Goal: Register for event/course

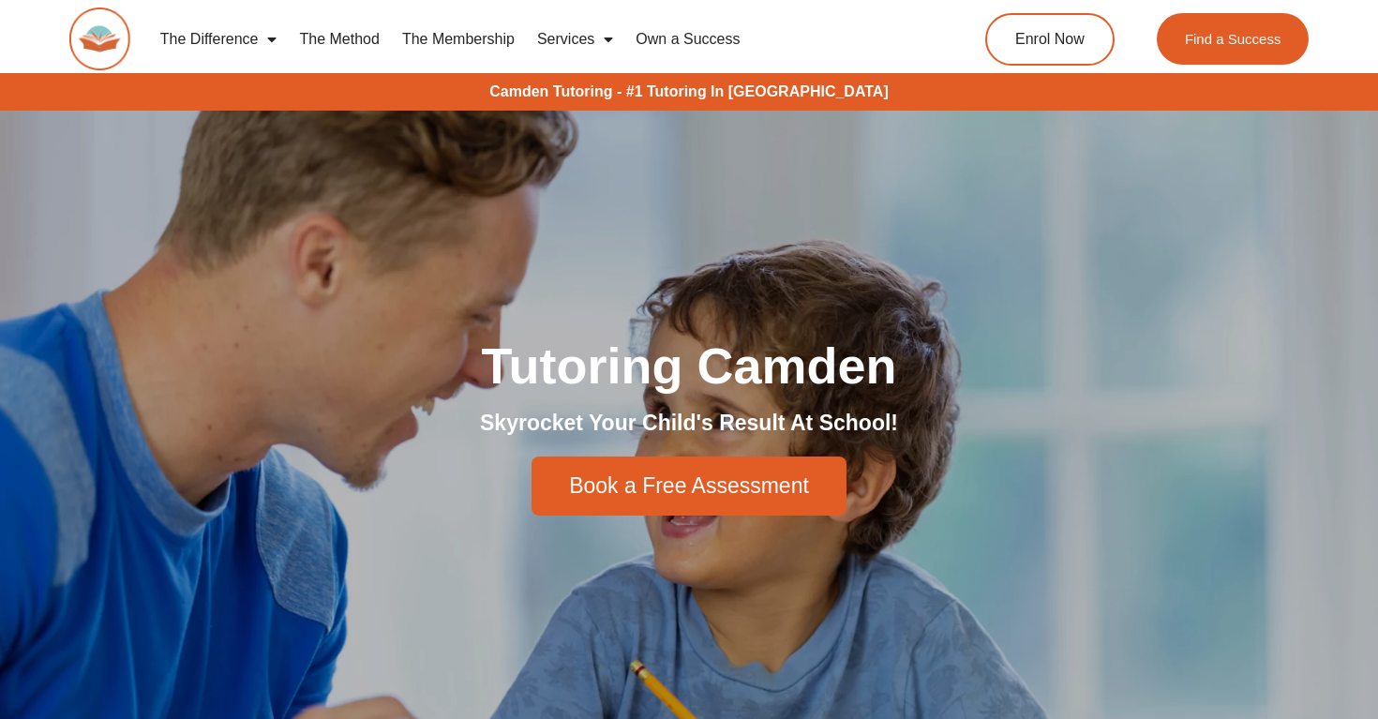
click at [569, 37] on link "Services" at bounding box center [575, 39] width 98 height 43
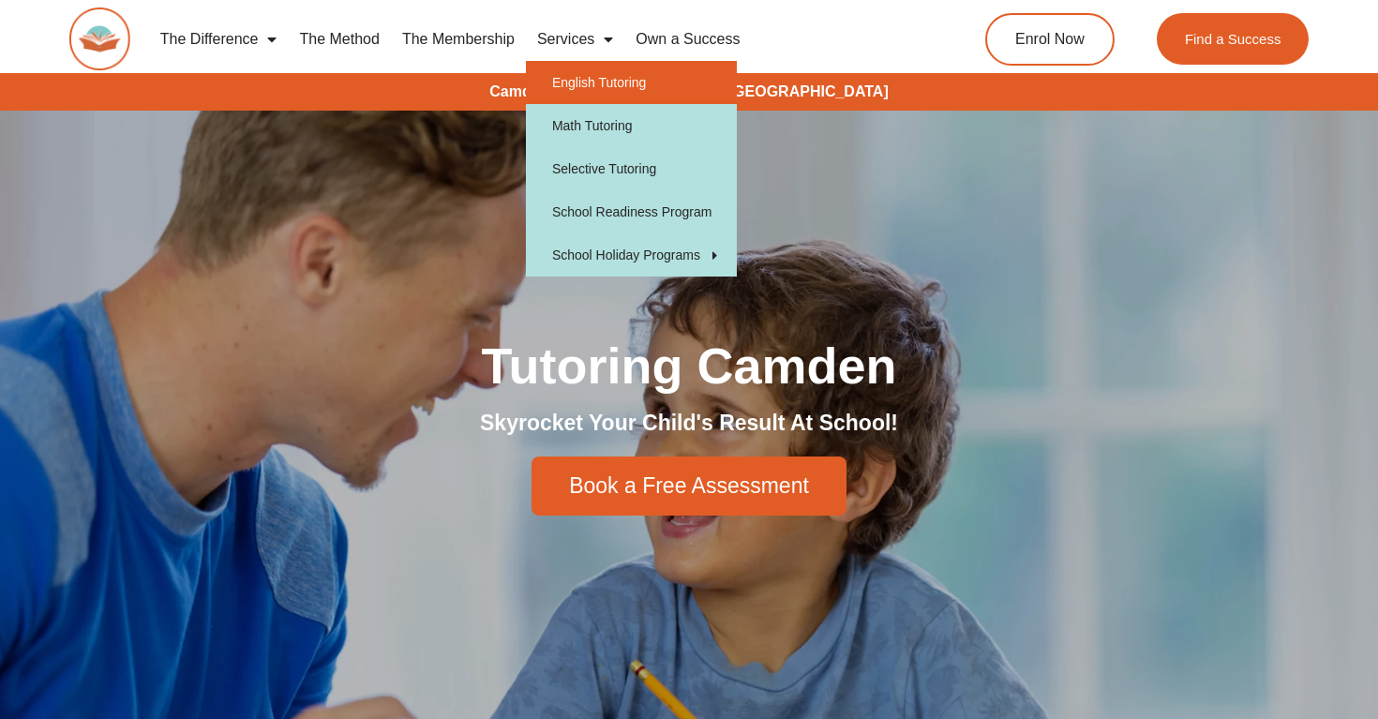
click at [605, 77] on link "English Tutoring" at bounding box center [631, 82] width 211 height 43
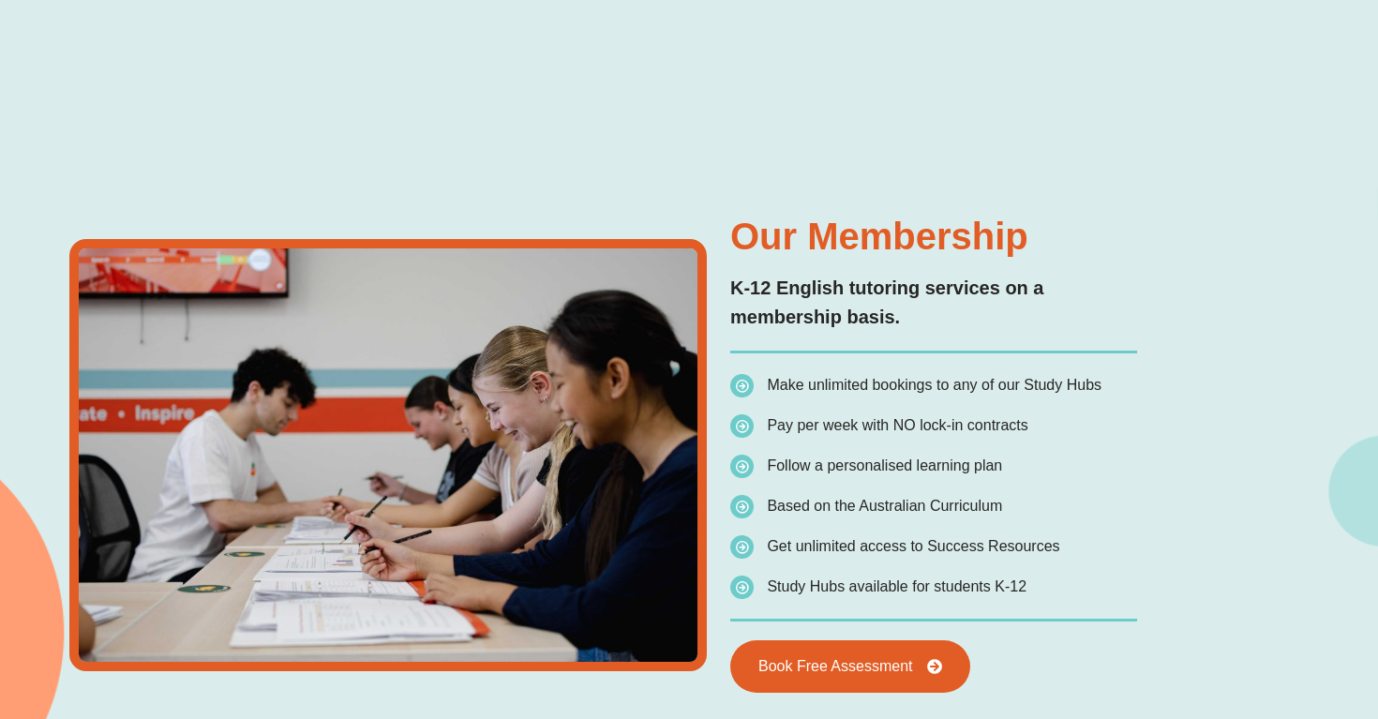
scroll to position [3187, 0]
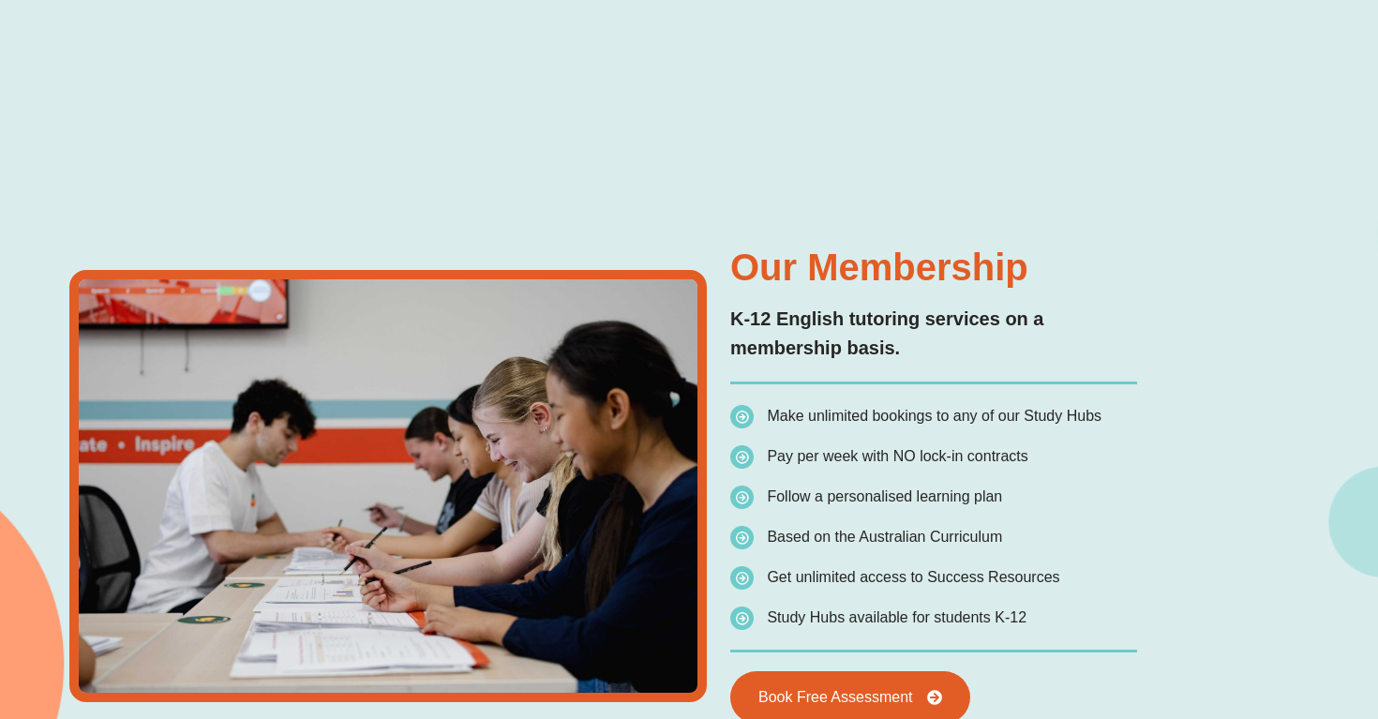
type input "*"
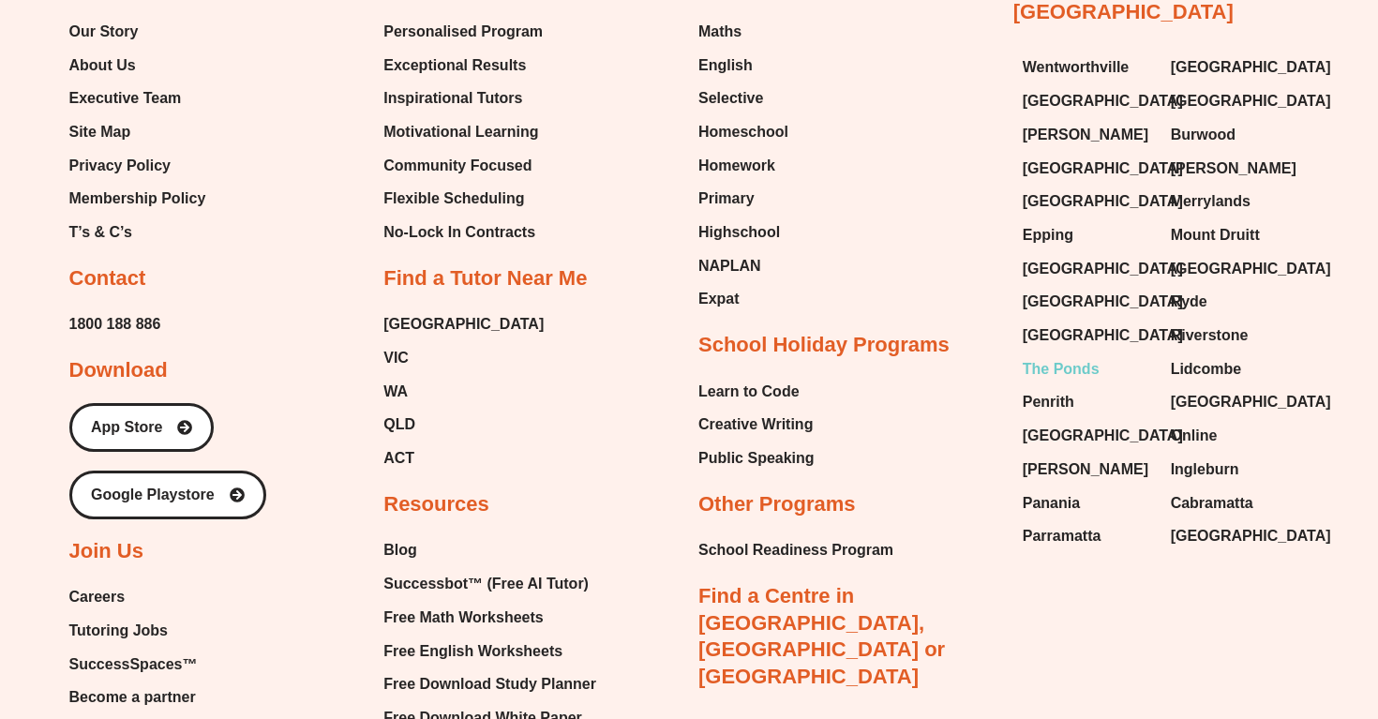
scroll to position [7142, 0]
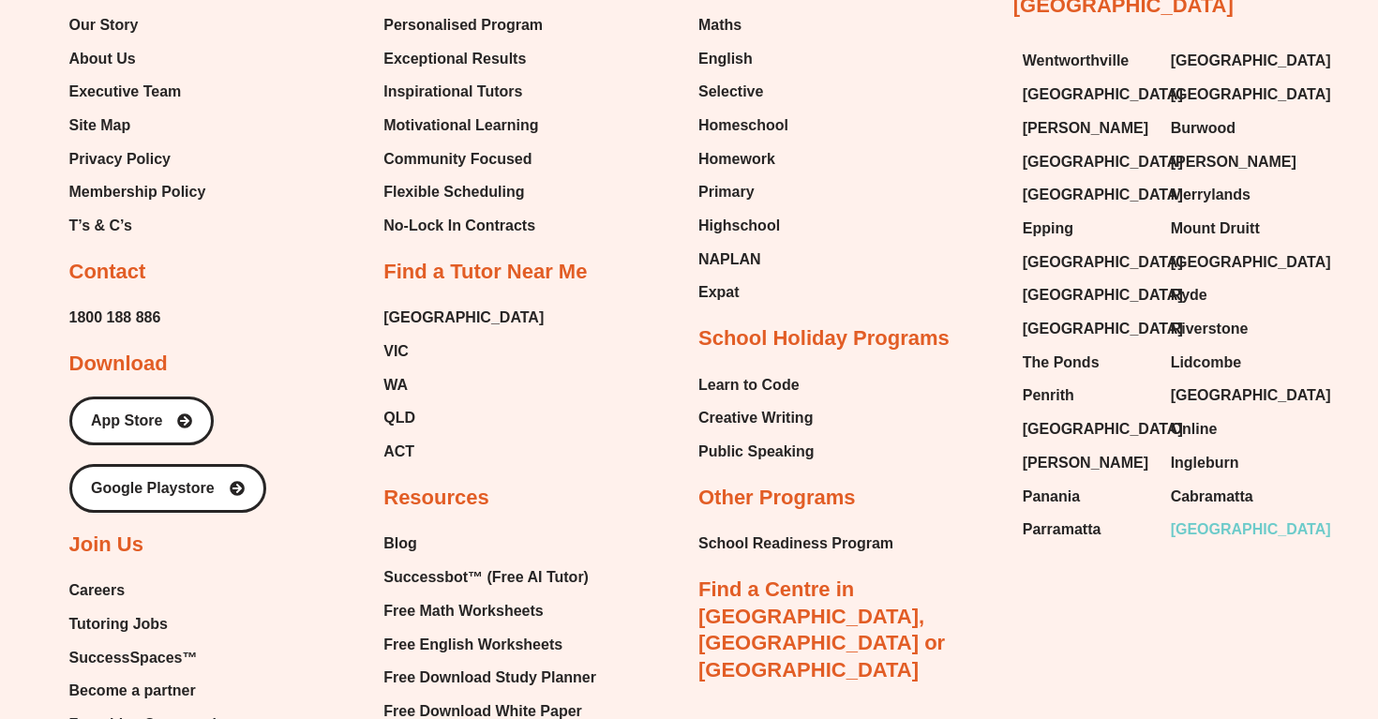
click at [1193, 515] on span "[GEOGRAPHIC_DATA]" at bounding box center [1251, 529] width 160 height 28
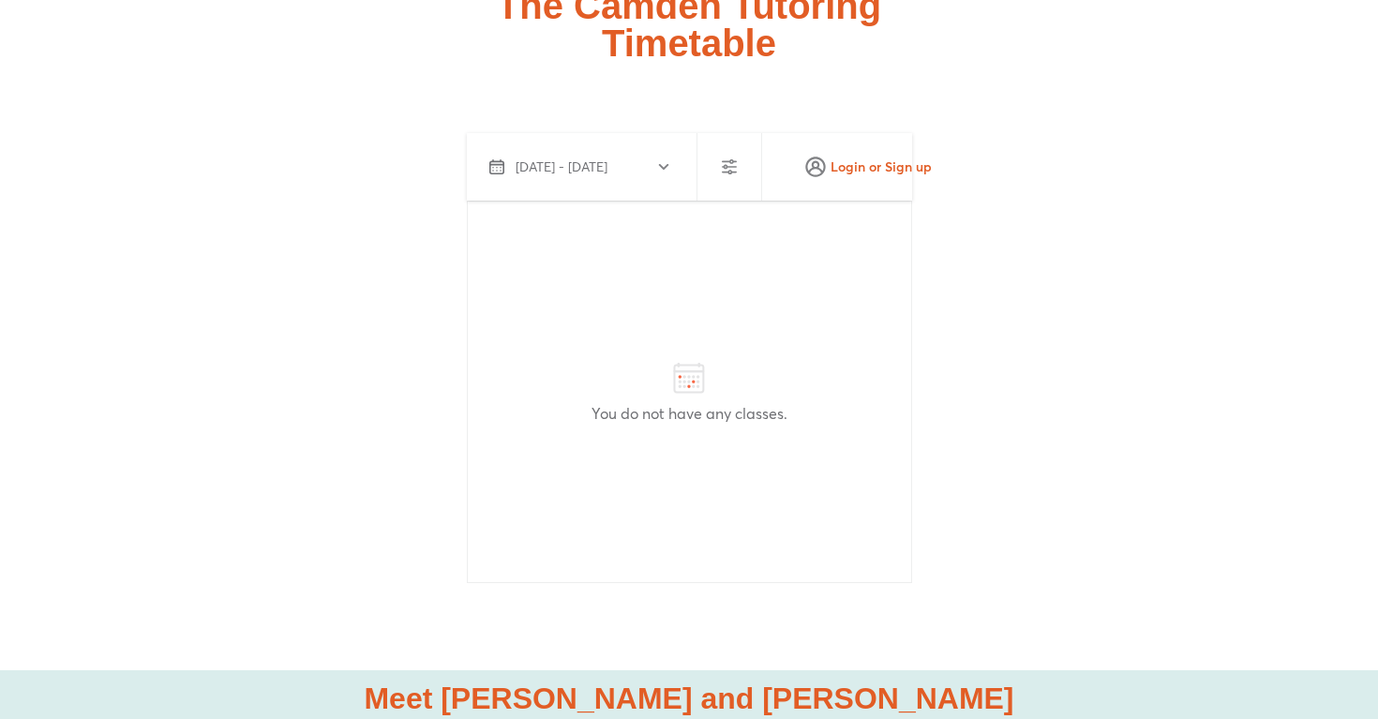
scroll to position [4888, 0]
click at [697, 360] on icon at bounding box center [688, 378] width 37 height 37
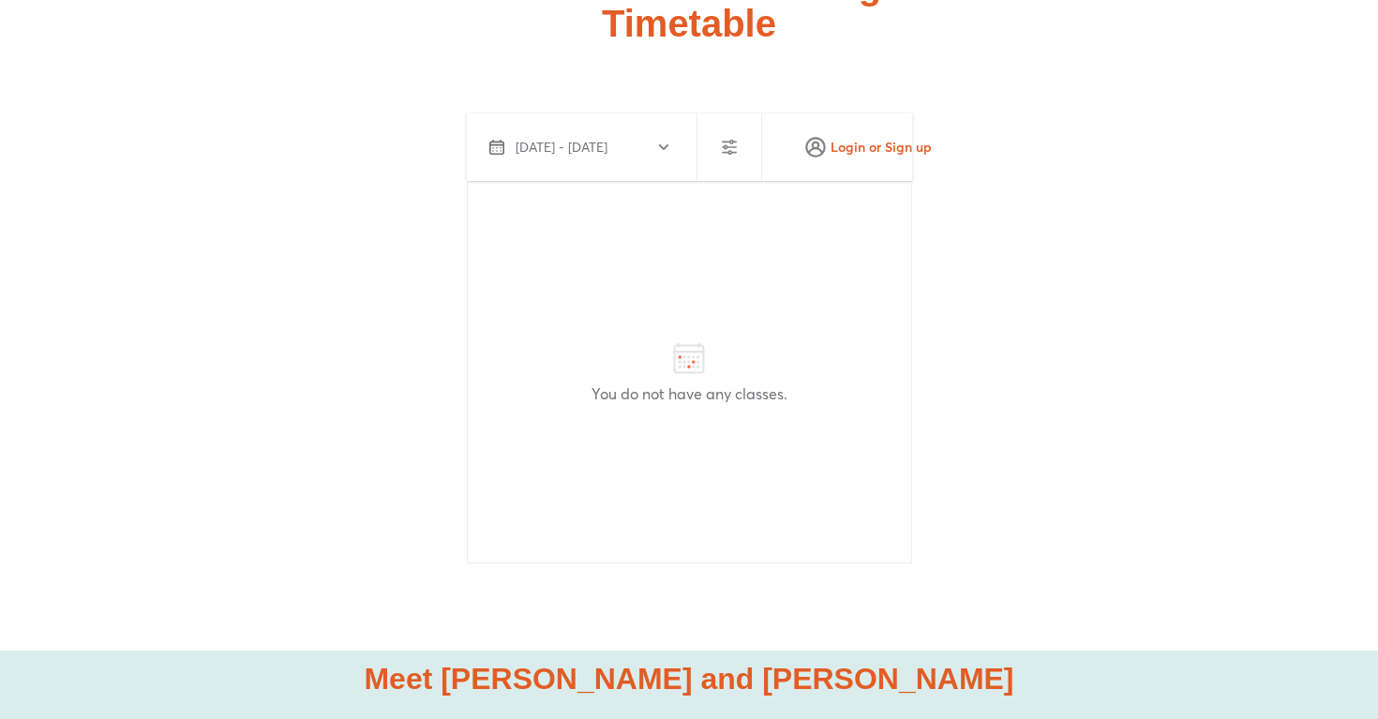
scroll to position [4910, 0]
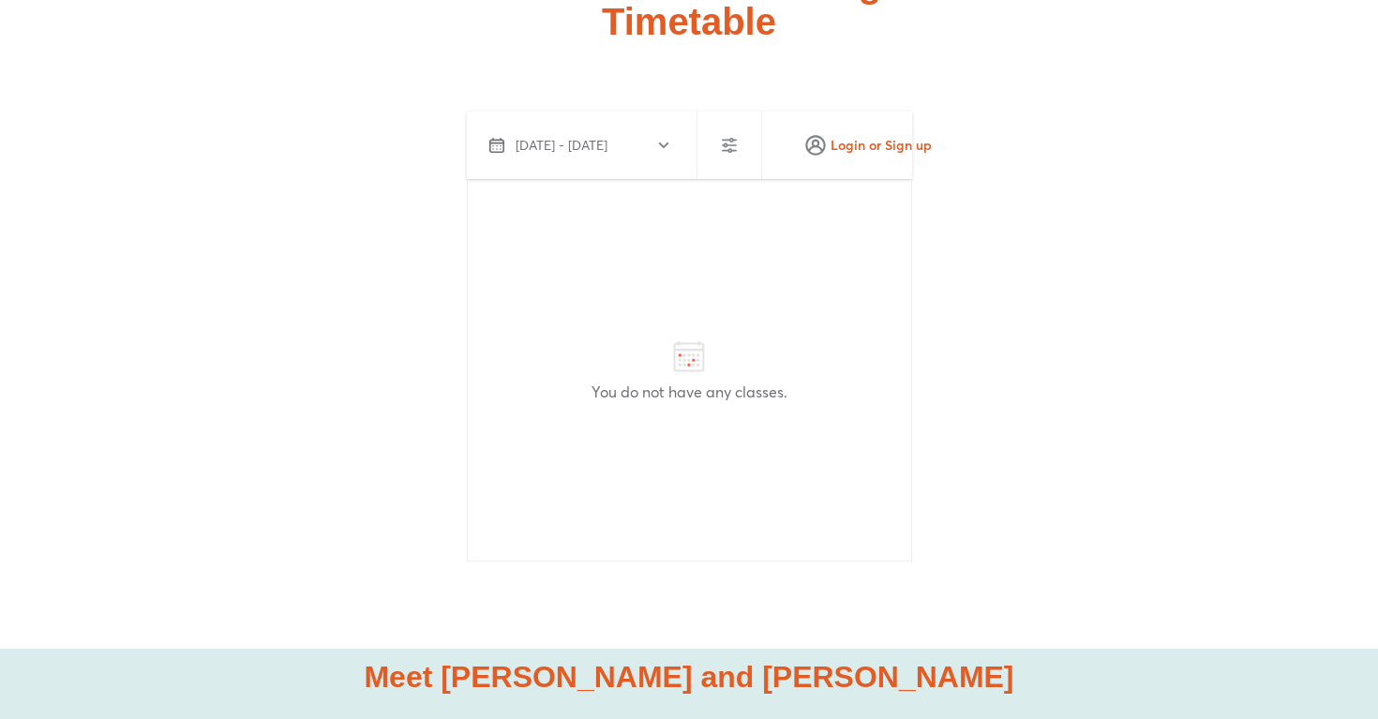
click at [737, 134] on icon "button" at bounding box center [729, 145] width 22 height 22
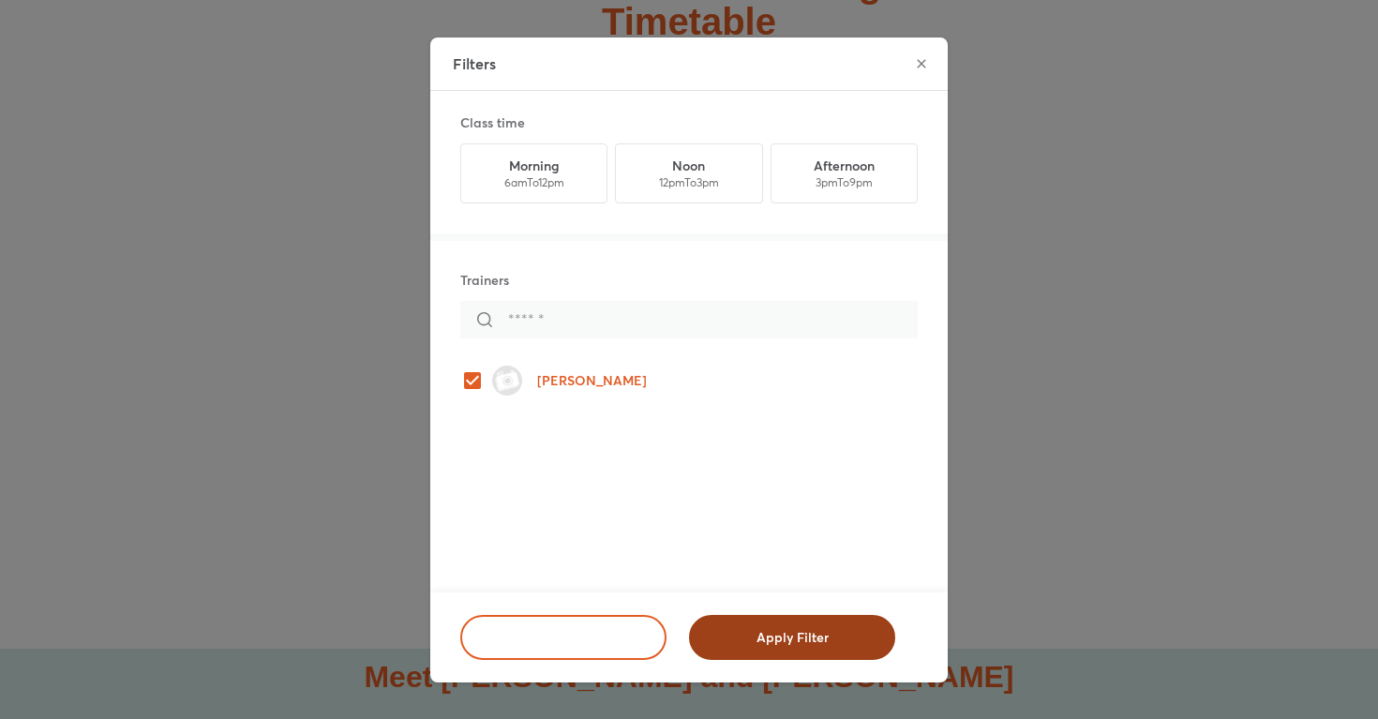
click at [770, 630] on span "Apply Filter" at bounding box center [791, 637] width 157 height 19
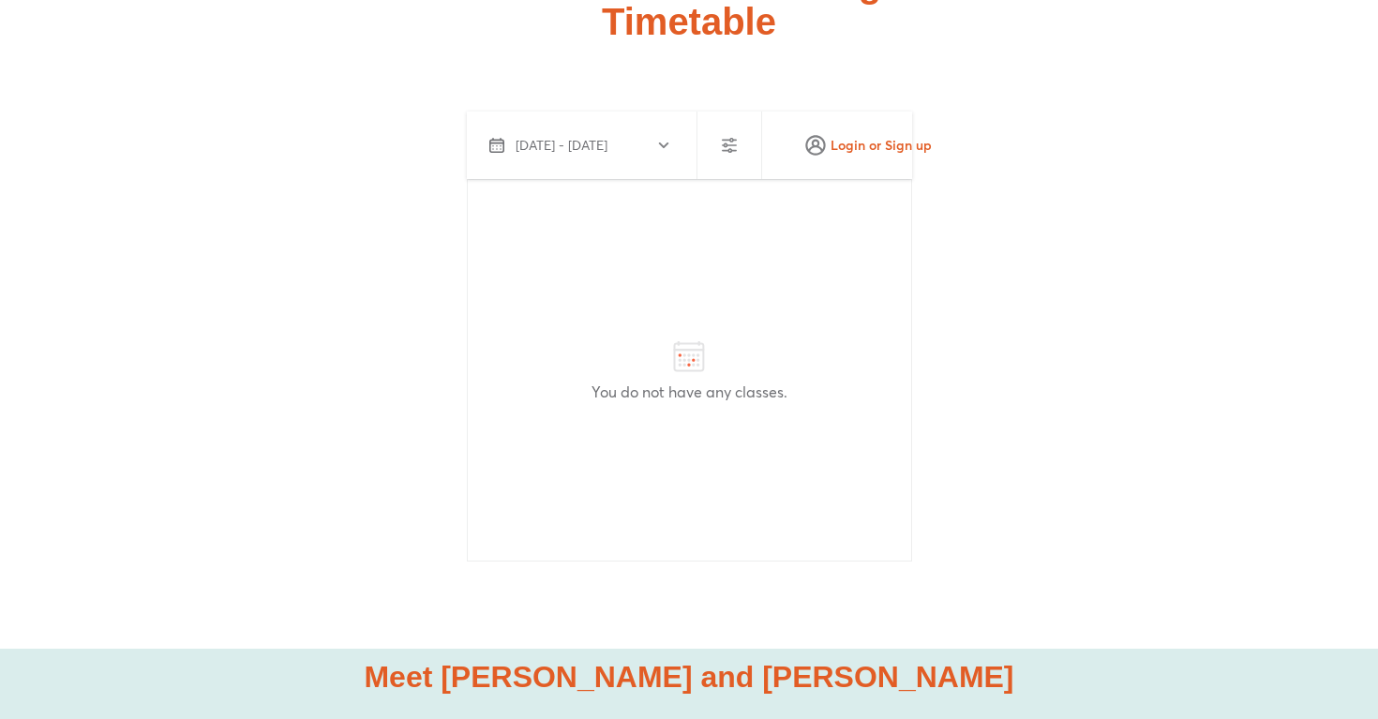
click at [649, 134] on span "Aug 27 - Sep 25, 2025" at bounding box center [578, 145] width 178 height 22
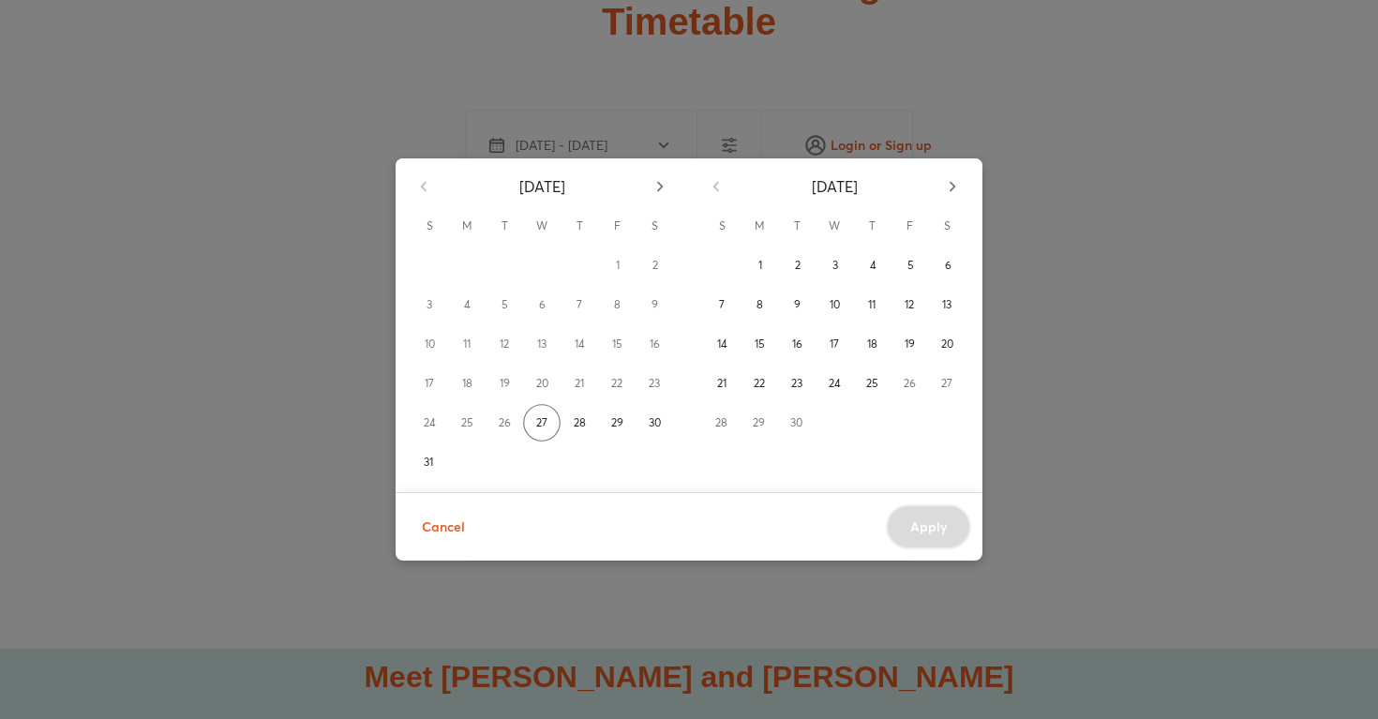
click at [664, 184] on icon "button" at bounding box center [660, 186] width 7 height 10
click at [792, 330] on div "14" at bounding box center [796, 343] width 37 height 37
click at [794, 351] on div "14" at bounding box center [796, 343] width 37 height 37
click at [798, 344] on div "14" at bounding box center [796, 343] width 37 height 37
click at [626, 316] on button "12" at bounding box center [616, 304] width 37 height 37
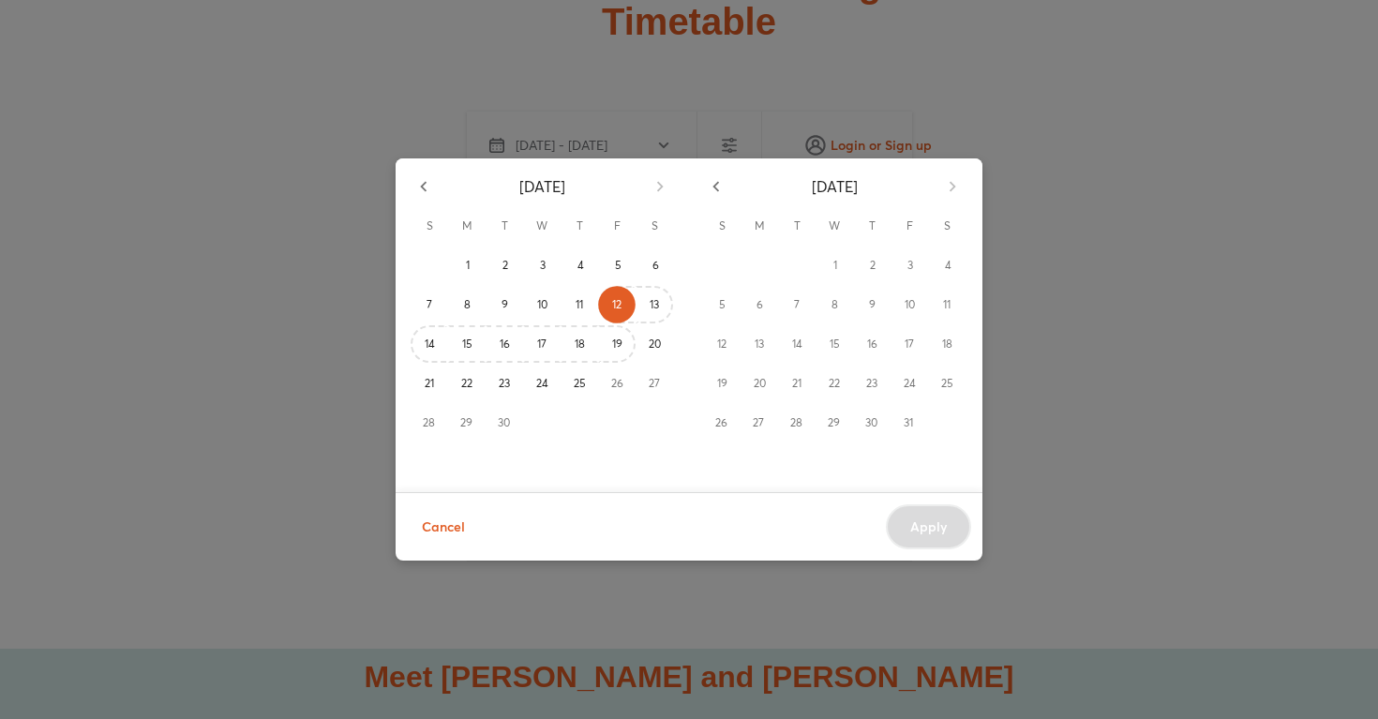
click at [621, 405] on div at bounding box center [617, 422] width 37 height 37
click at [616, 349] on span "19" at bounding box center [617, 344] width 10 height 19
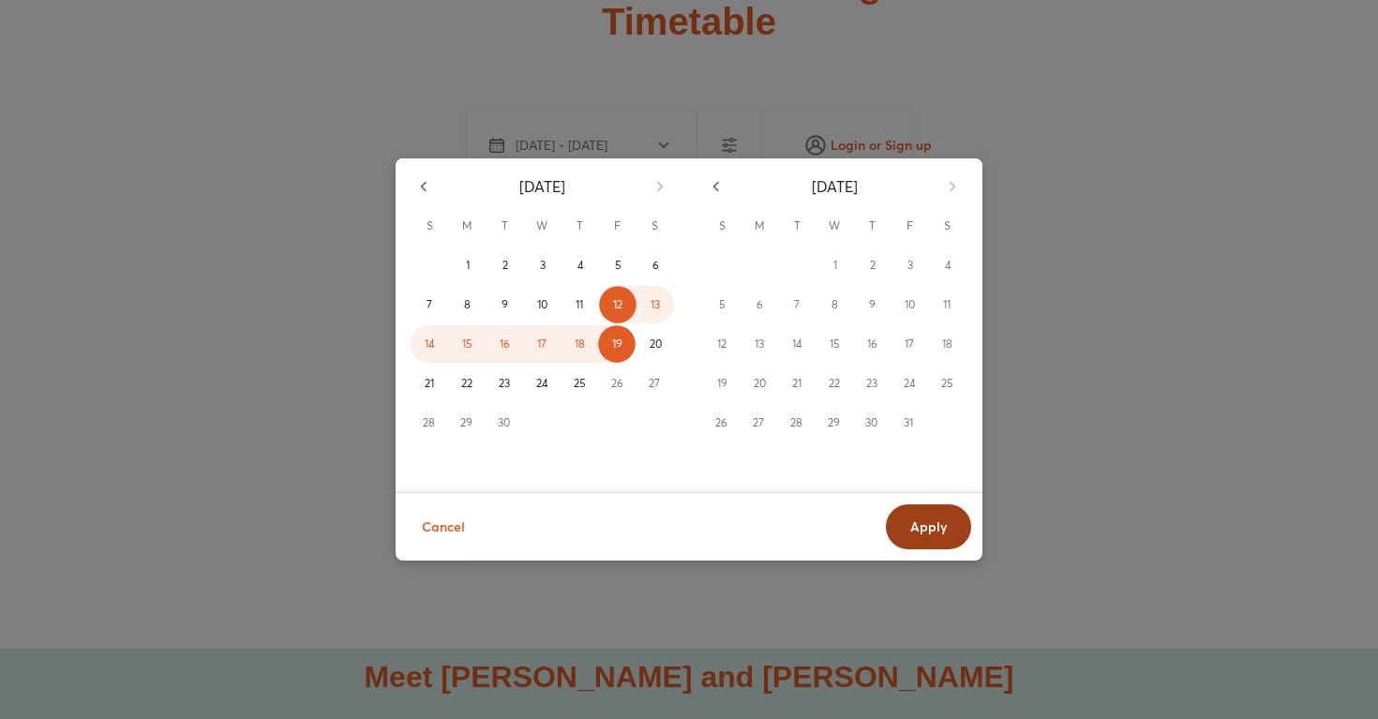
click at [921, 530] on span "Apply" at bounding box center [928, 526] width 37 height 19
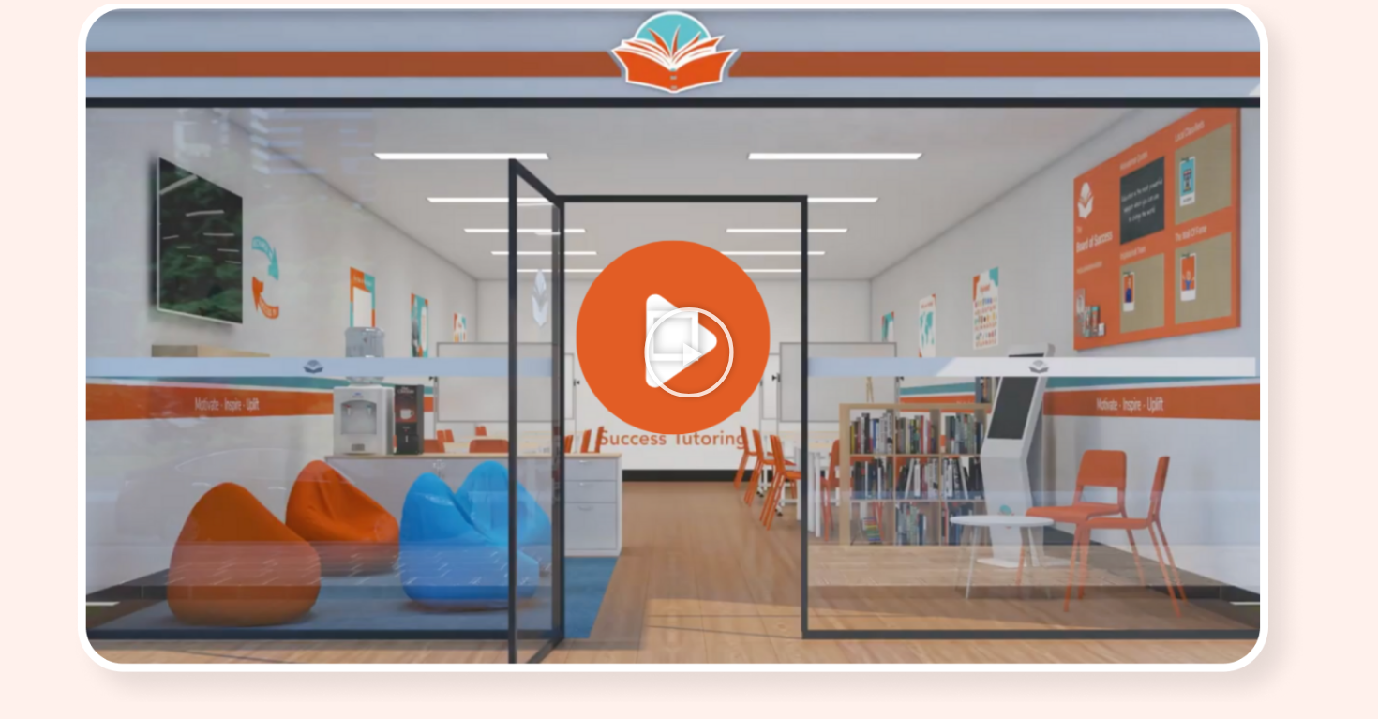
scroll to position [2404, 0]
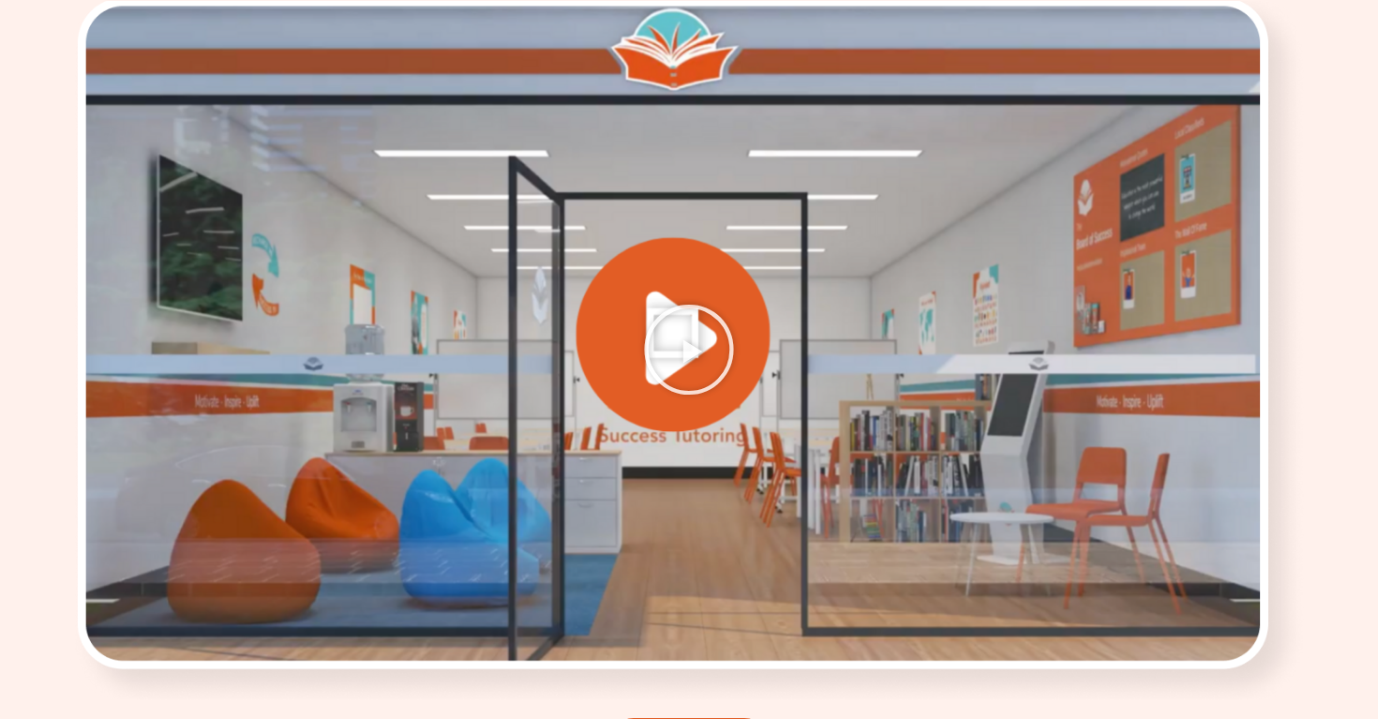
click at [691, 303] on icon "Play Video" at bounding box center [689, 350] width 94 height 94
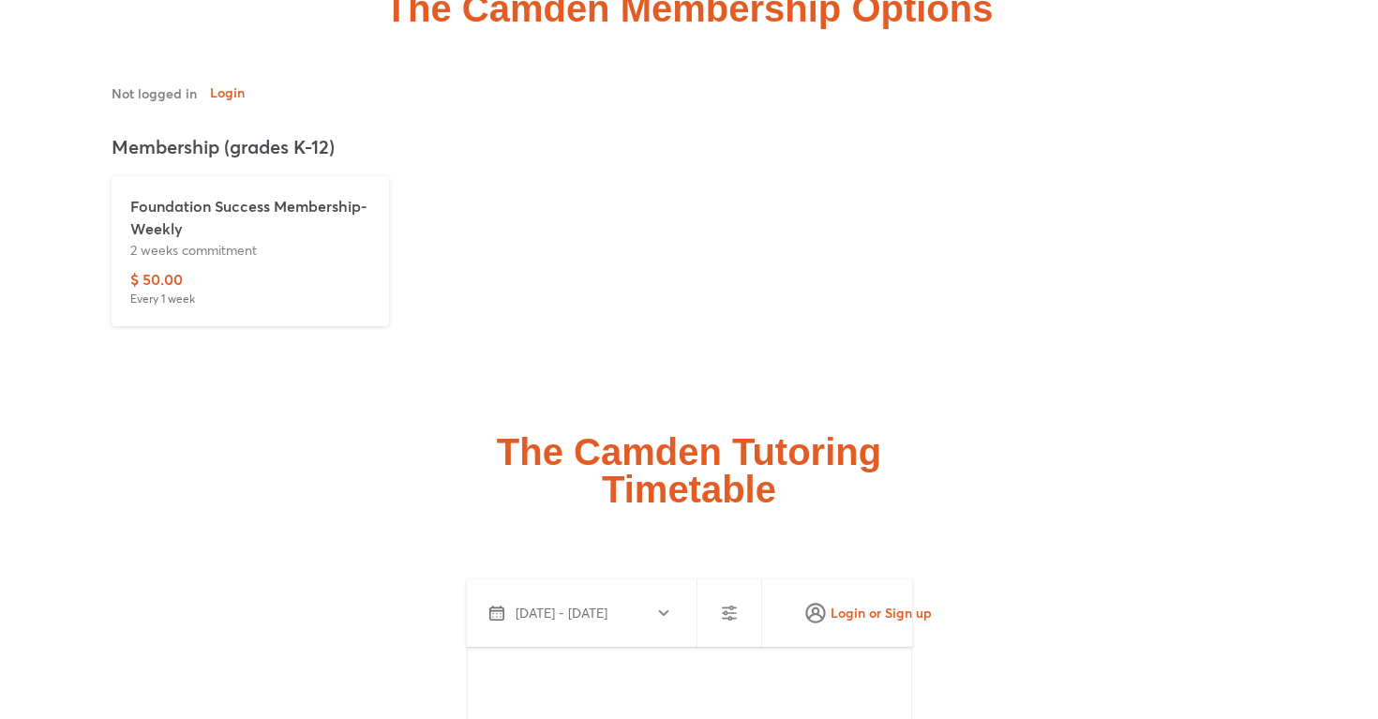
scroll to position [4448, 0]
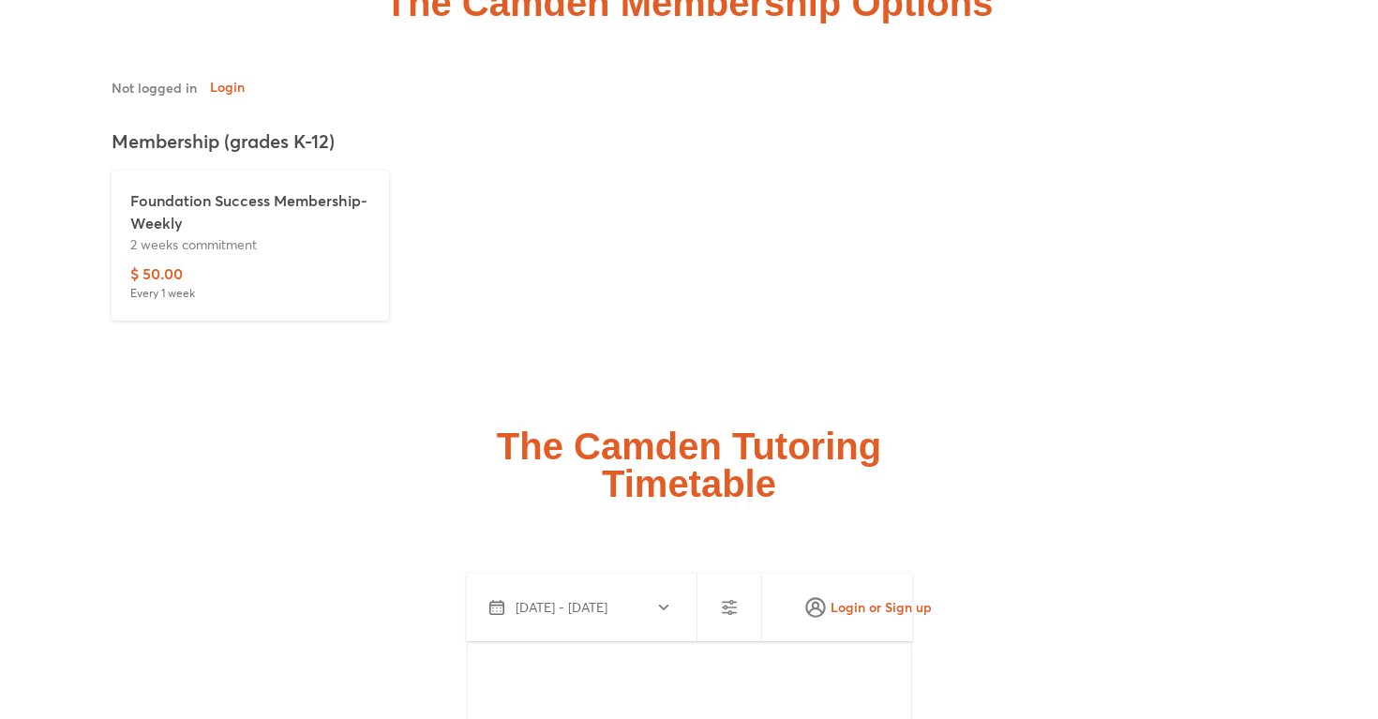
click at [238, 189] on p "Foundation Success Membership-Weekly" at bounding box center [250, 211] width 240 height 45
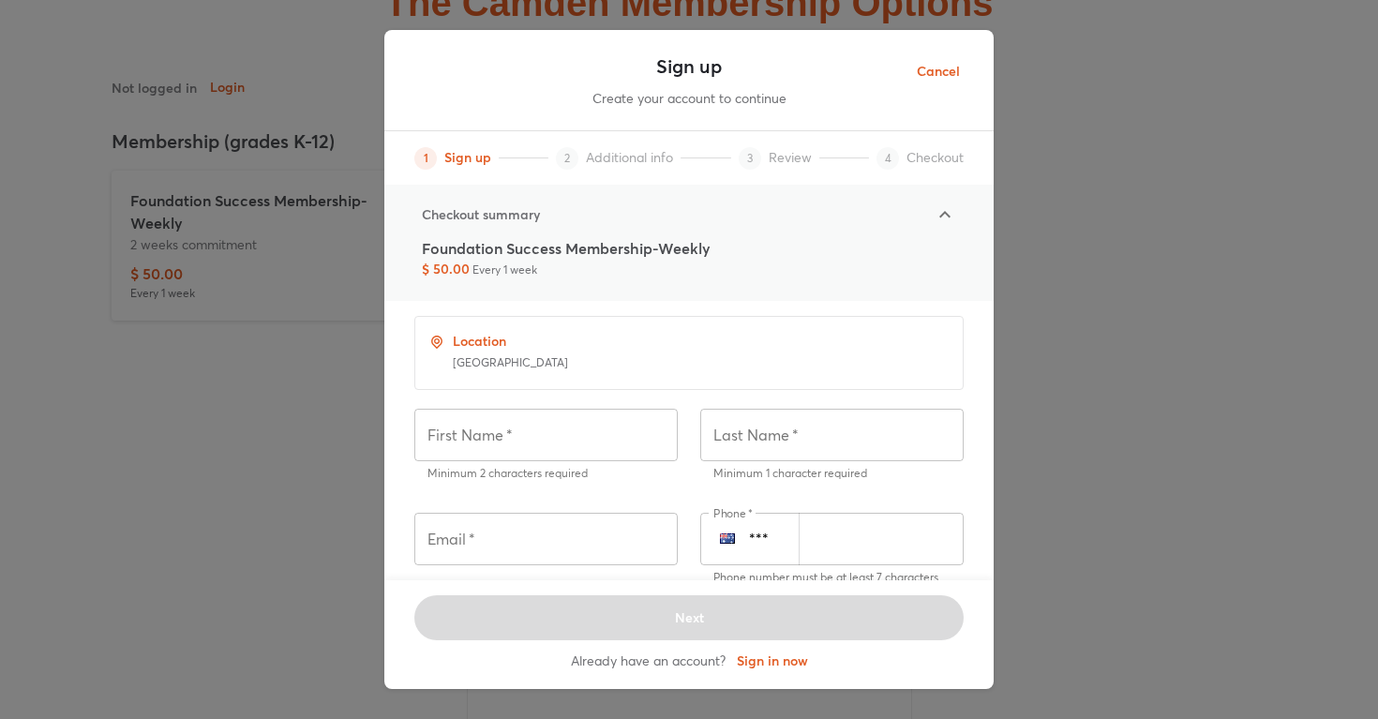
scroll to position [0, 0]
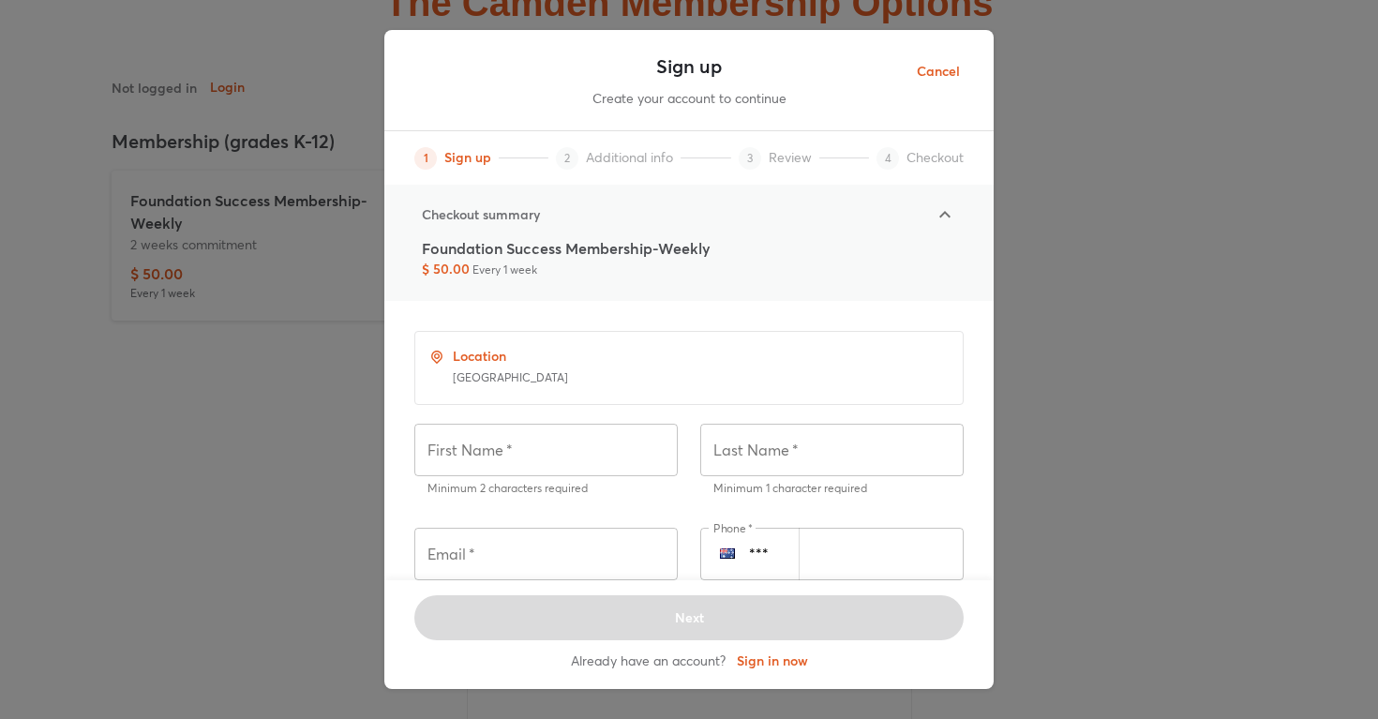
click at [929, 70] on span "Cancel" at bounding box center [938, 71] width 43 height 23
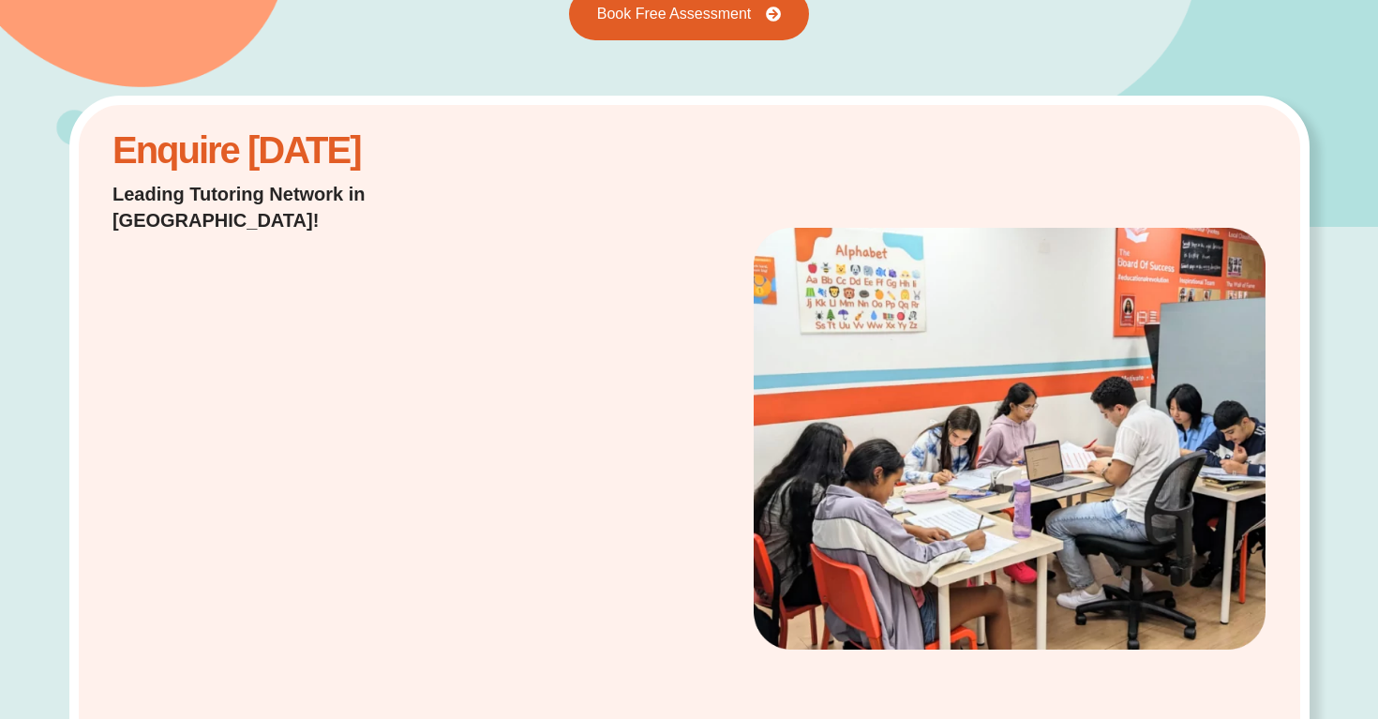
scroll to position [335, 0]
